Goal: Task Accomplishment & Management: Manage account settings

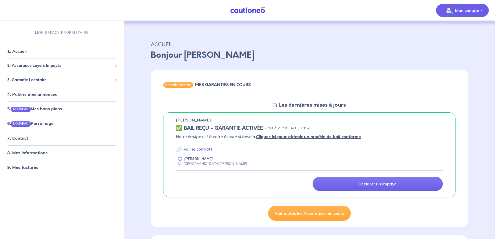
click at [466, 15] on button "Mon compte" at bounding box center [462, 10] width 53 height 13
click at [47, 64] on span "2. Assurance Loyers Impayés" at bounding box center [59, 66] width 105 height 6
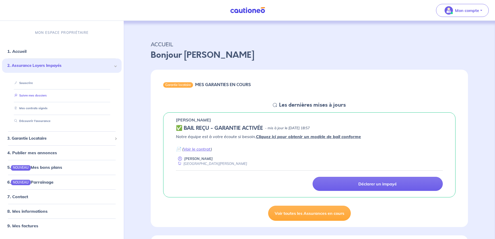
click at [36, 97] on link "Suivre mes dossiers" at bounding box center [29, 96] width 35 height 4
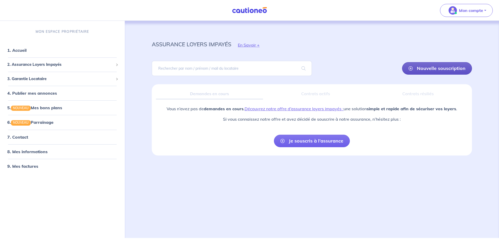
click at [433, 71] on link "Nouvelle souscription" at bounding box center [437, 68] width 70 height 12
click at [190, 69] on input "search" at bounding box center [232, 68] width 160 height 15
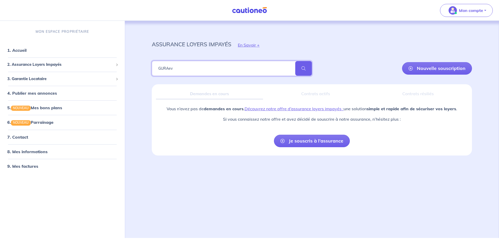
type input "GURAev"
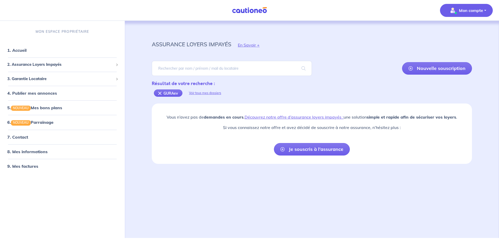
click at [465, 9] on p "Mon compte" at bounding box center [471, 10] width 24 height 6
click at [461, 44] on link "Me déconnecter" at bounding box center [461, 45] width 42 height 8
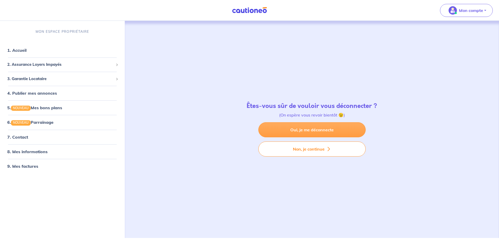
click at [317, 133] on link "Oui, je me déconnecte" at bounding box center [311, 129] width 107 height 15
